Goal: Go to known website: Go to known website

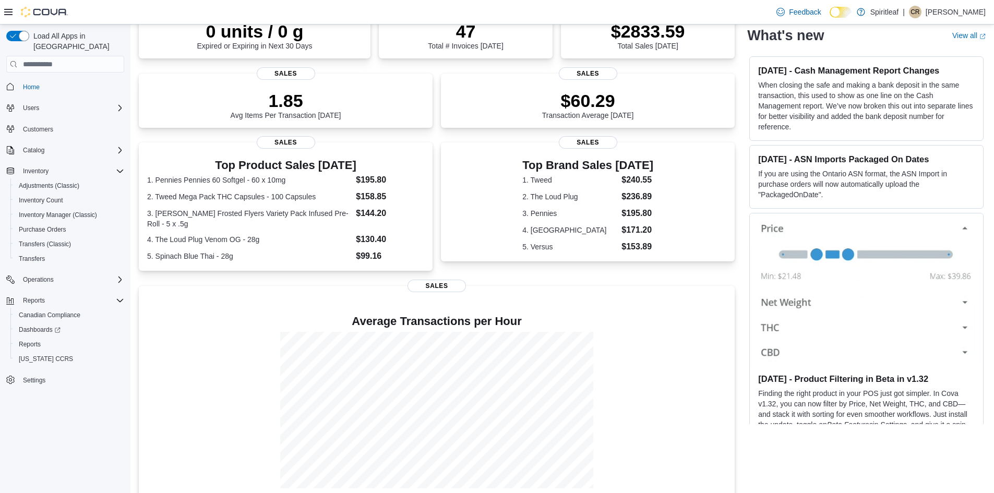
scroll to position [118, 0]
